Goal: Book appointment/travel/reservation

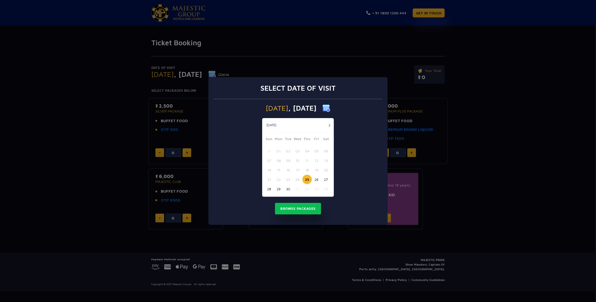
click at [329, 125] on button "button" at bounding box center [329, 125] width 6 height 6
click at [308, 151] on button "02" at bounding box center [306, 150] width 9 height 9
click at [290, 211] on button "Browse Packages" at bounding box center [298, 209] width 46 height 12
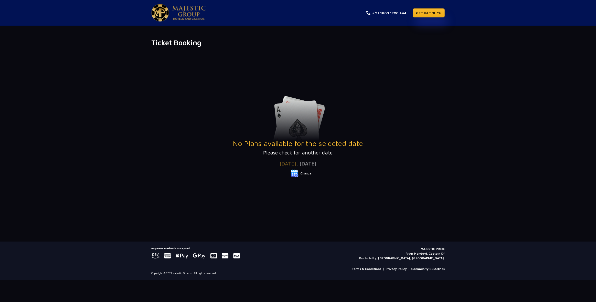
click at [308, 173] on button "Change" at bounding box center [300, 173] width 21 height 8
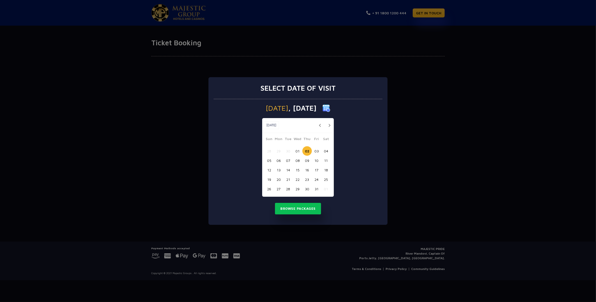
click at [295, 152] on button "01" at bounding box center [297, 150] width 9 height 9
click at [292, 207] on button "Browse Packages" at bounding box center [298, 209] width 46 height 12
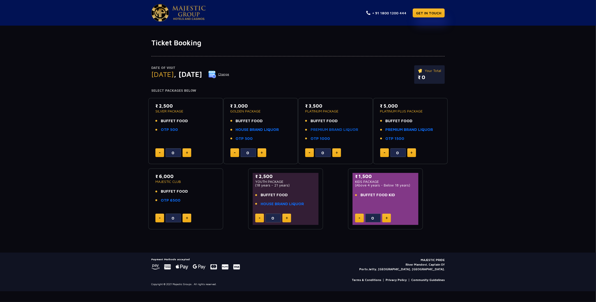
click at [322, 128] on link "PREMIUM BRAND LIQUOR" at bounding box center [334, 130] width 48 height 6
click at [333, 130] on link "PREMIUM BRAND LIQUOR" at bounding box center [334, 130] width 48 height 6
